Goal: Task Accomplishment & Management: Use online tool/utility

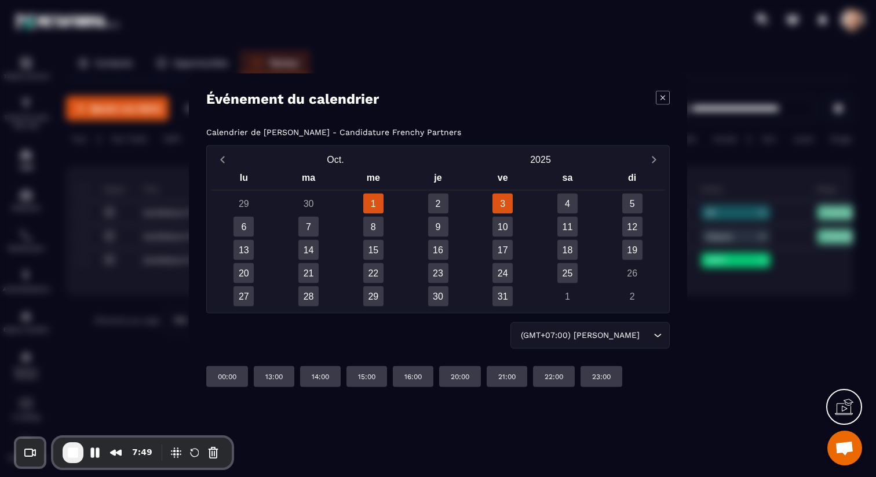
click at [496, 201] on div "3" at bounding box center [502, 203] width 20 height 20
click at [667, 98] on icon "Modal window" at bounding box center [663, 97] width 14 height 14
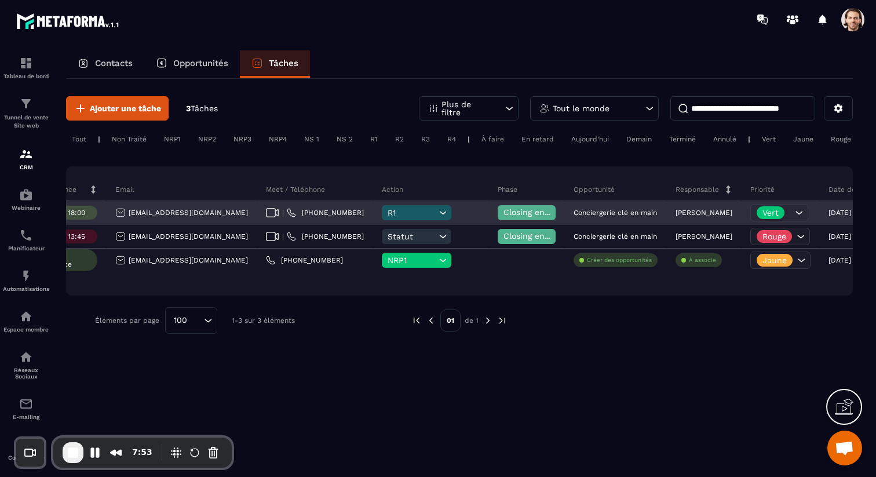
scroll to position [0, 356]
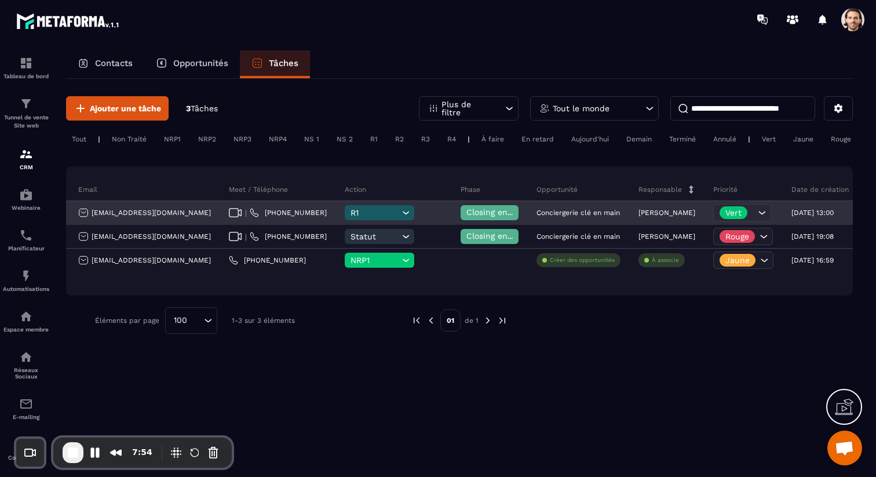
click at [713, 208] on div "Vert" at bounding box center [742, 212] width 58 height 17
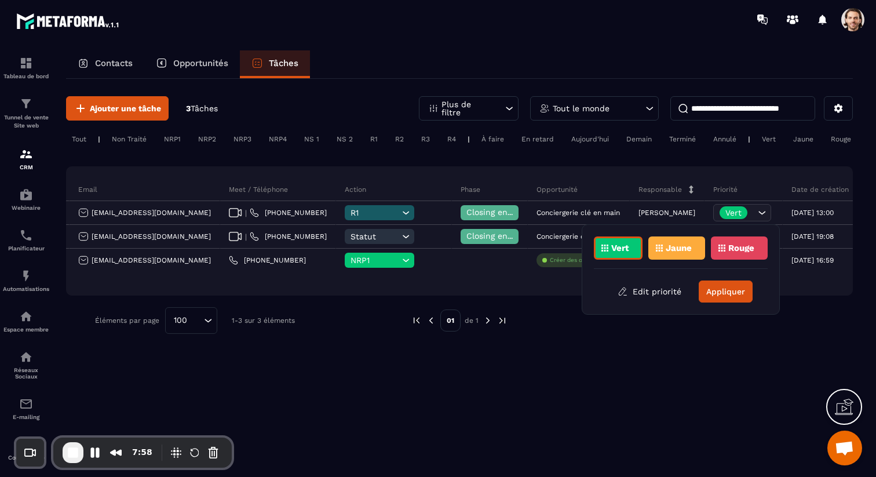
drag, startPoint x: 703, startPoint y: 155, endPoint x: 705, endPoint y: 169, distance: 14.0
click at [703, 155] on div "Ajouter une tâche 3 Tâches Plus de filtre Tout le monde Tout | Non Traité NRP1 …" at bounding box center [459, 215] width 786 height 272
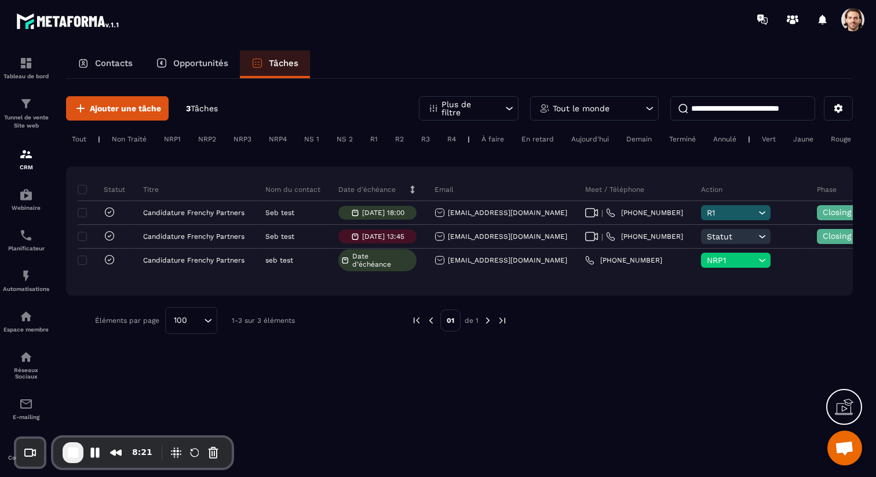
scroll to position [0, 9]
click at [765, 137] on div "Vert" at bounding box center [758, 139] width 25 height 14
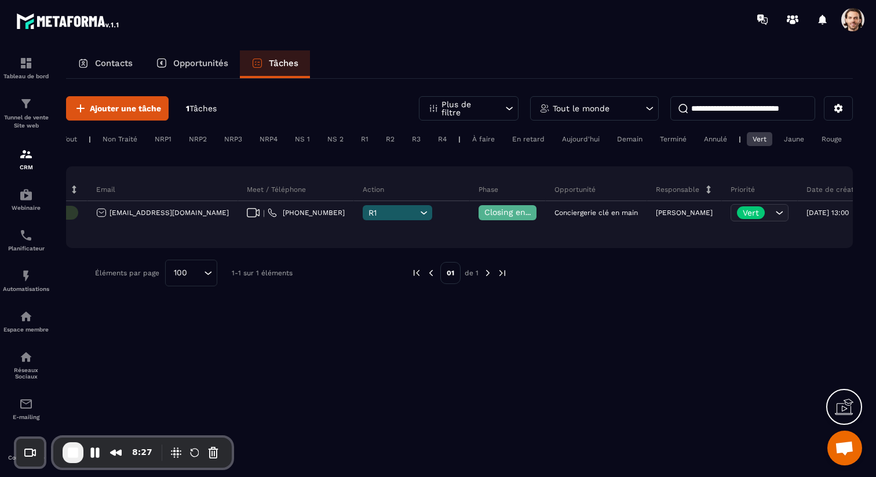
scroll to position [0, 0]
click at [496, 142] on div "À faire" at bounding box center [492, 139] width 34 height 14
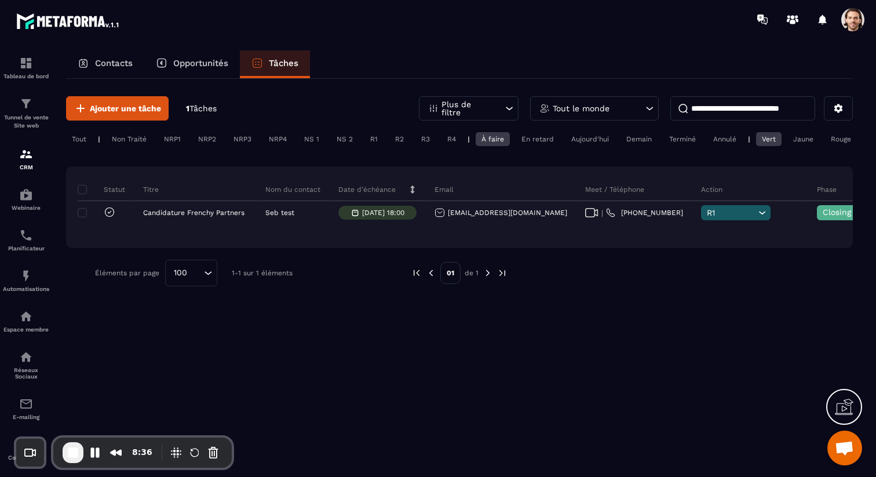
click at [542, 137] on div "En retard" at bounding box center [537, 139] width 44 height 14
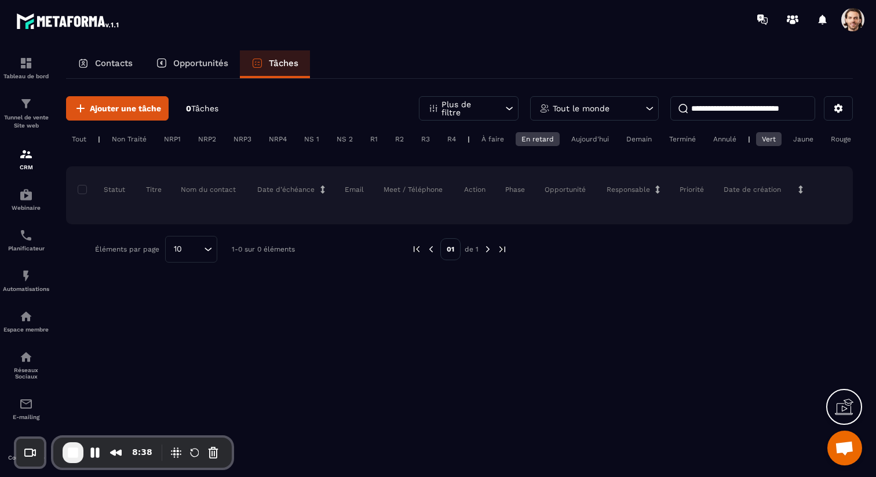
click at [599, 135] on div "Aujourd'hui" at bounding box center [589, 139] width 49 height 14
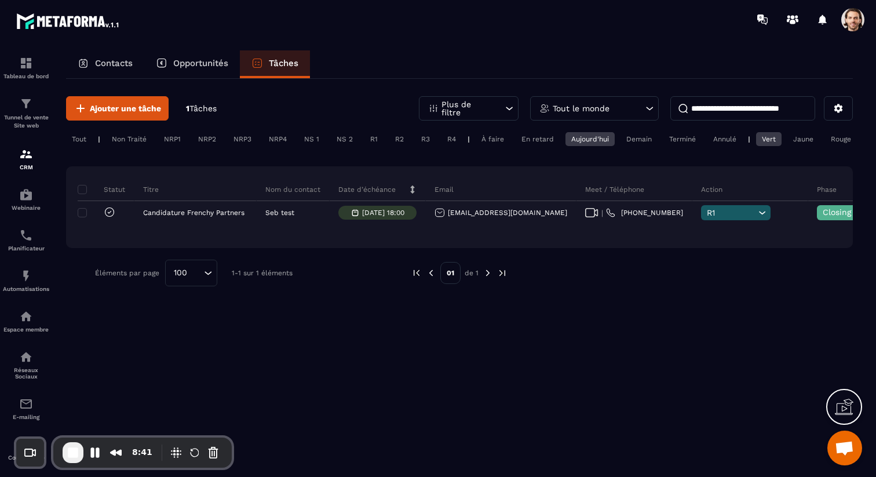
click at [646, 137] on div "Demain" at bounding box center [638, 139] width 37 height 14
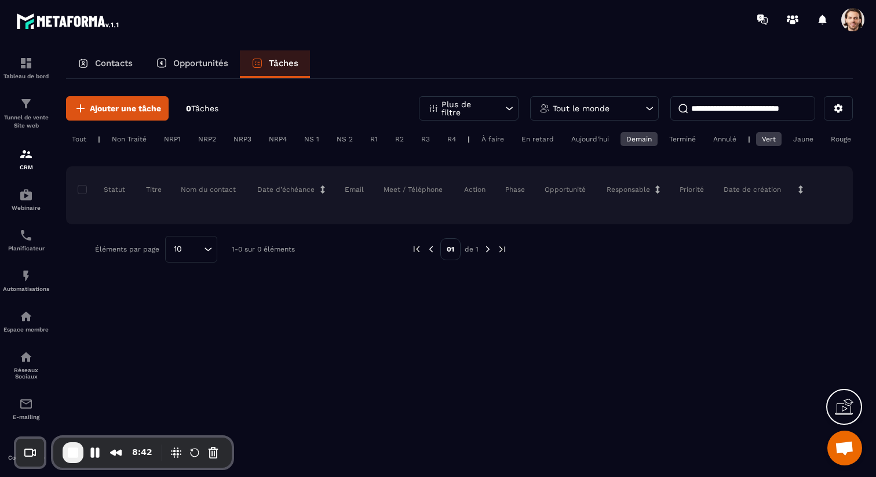
click at [684, 138] on div "Terminé" at bounding box center [682, 139] width 38 height 14
click at [774, 136] on div "Vert" at bounding box center [768, 139] width 25 height 14
click at [720, 138] on div "Annulé" at bounding box center [724, 139] width 35 height 14
click at [77, 141] on div "Tout" at bounding box center [79, 139] width 26 height 14
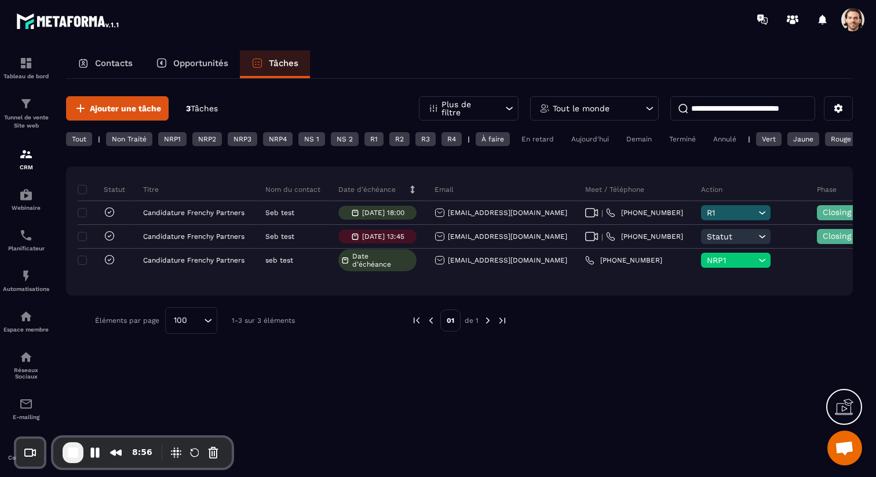
click at [181, 138] on div "NRP1" at bounding box center [172, 139] width 28 height 14
click at [178, 139] on div "NRP1" at bounding box center [172, 139] width 28 height 14
click at [75, 138] on div "Tout" at bounding box center [79, 139] width 26 height 14
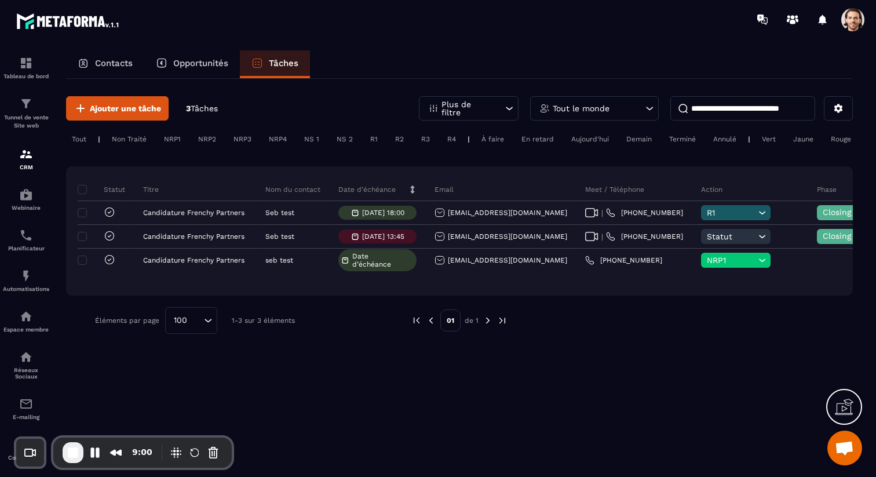
click at [131, 138] on div "Non Traité" at bounding box center [129, 139] width 46 height 14
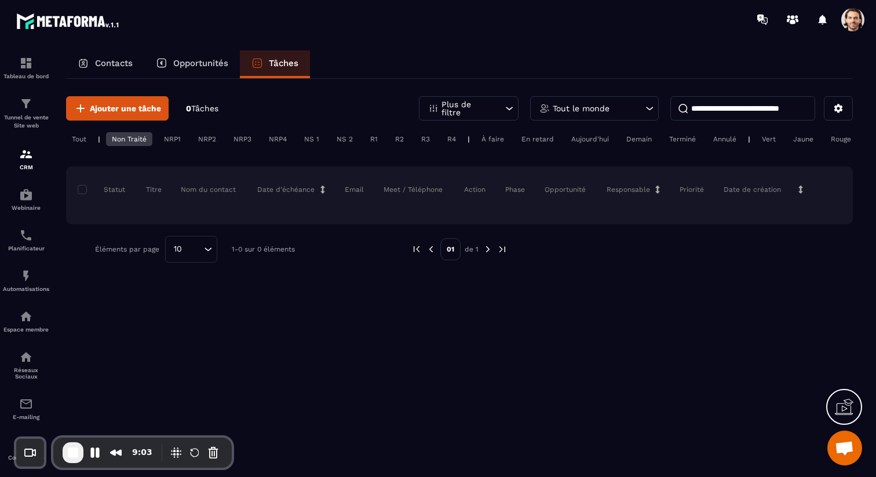
click at [491, 140] on div "À faire" at bounding box center [492, 139] width 34 height 14
click at [177, 135] on div "NRP1" at bounding box center [170, 139] width 28 height 14
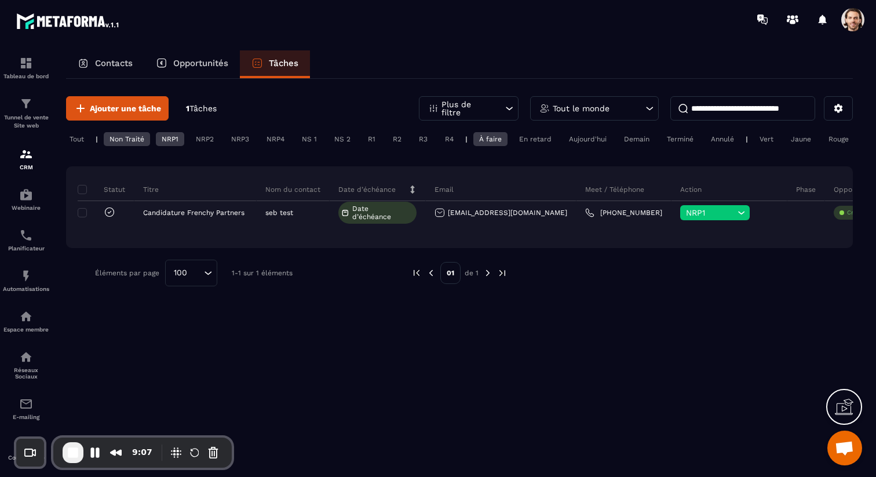
click at [130, 136] on div "Non Traité" at bounding box center [127, 139] width 46 height 14
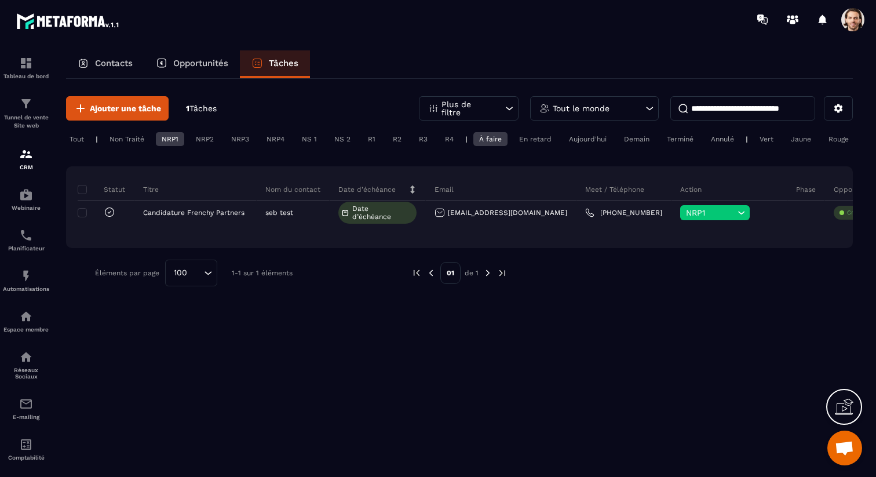
drag, startPoint x: 838, startPoint y: 22, endPoint x: 850, endPoint y: 23, distance: 12.2
click at [848, 23] on div at bounding box center [810, 19] width 119 height 23
click at [850, 24] on span at bounding box center [852, 19] width 23 height 23
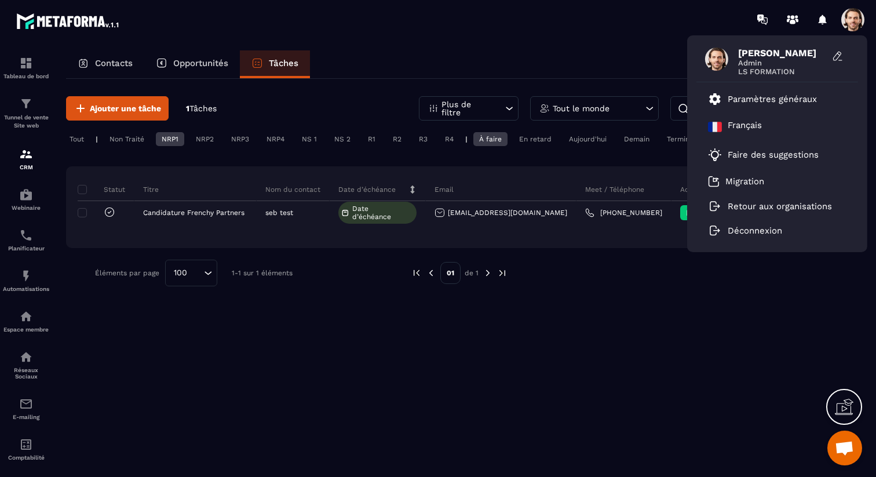
click at [522, 42] on section "Tableau de bord Tunnel de vente Site web CRM Webinaire Planificateur Automatisa…" at bounding box center [438, 274] width 876 height 471
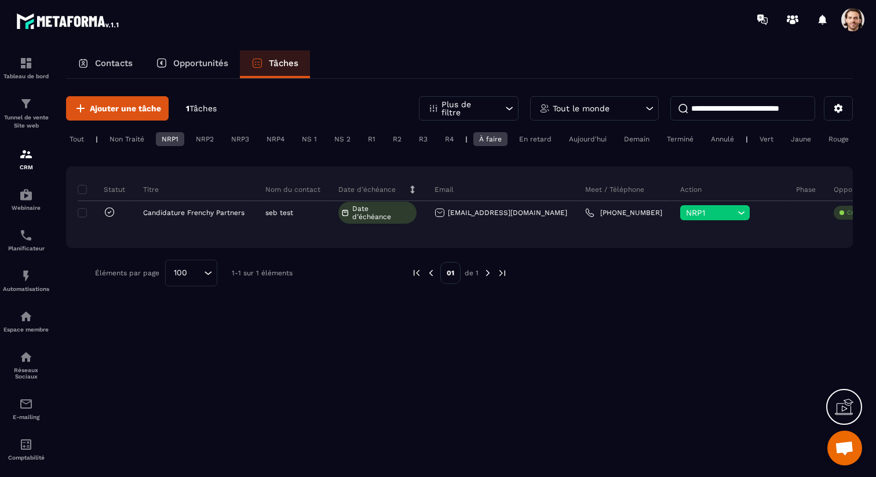
click at [860, 22] on span at bounding box center [852, 19] width 23 height 23
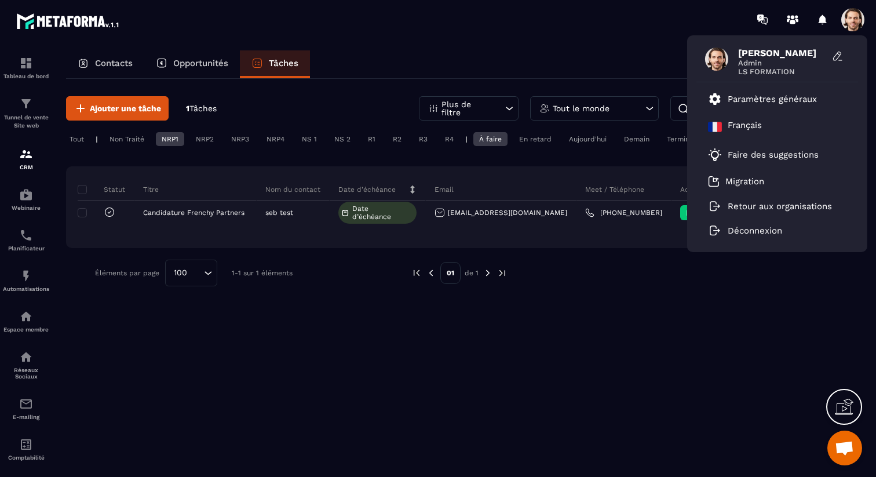
click at [860, 22] on span at bounding box center [852, 19] width 23 height 23
